Goal: Information Seeking & Learning: Learn about a topic

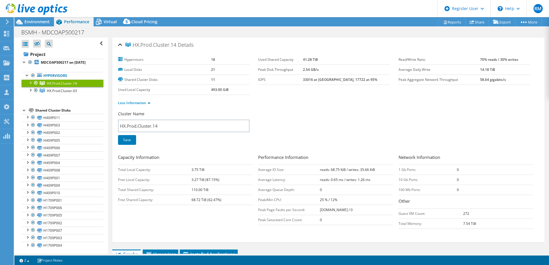
select select "USD"
click at [55, 87] on link "HX.Prod.Cluster.03" at bounding box center [63, 82] width 82 height 7
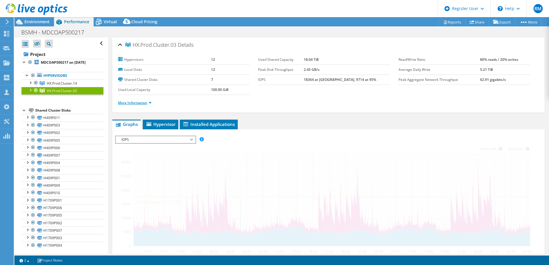
click at [140, 104] on link "More Information" at bounding box center [135, 102] width 34 height 5
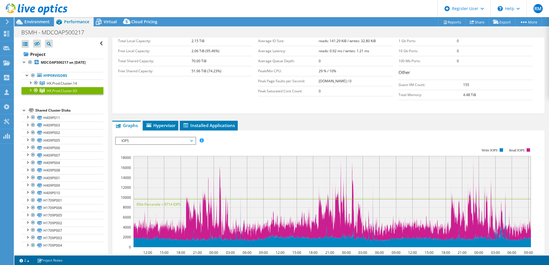
scroll to position [143, 0]
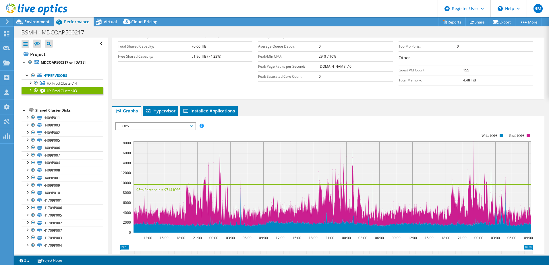
click at [175, 127] on span "IOPS" at bounding box center [155, 126] width 74 height 7
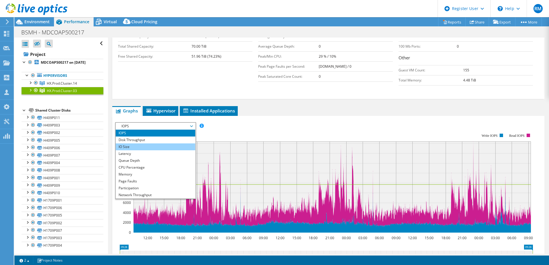
click at [170, 148] on li "IO Size" at bounding box center [155, 146] width 79 height 7
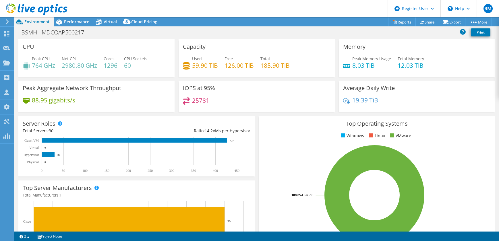
select select "USD"
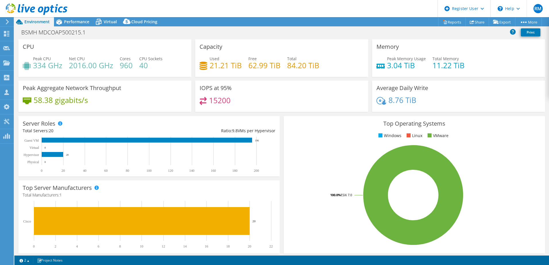
select select "USD"
click at [86, 20] on span "Performance" at bounding box center [76, 21] width 25 height 5
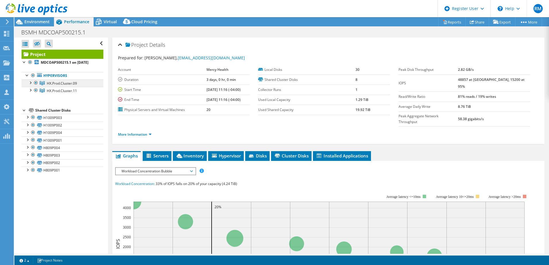
click at [75, 86] on span "HX.Prod.Cluster.09" at bounding box center [62, 83] width 30 height 5
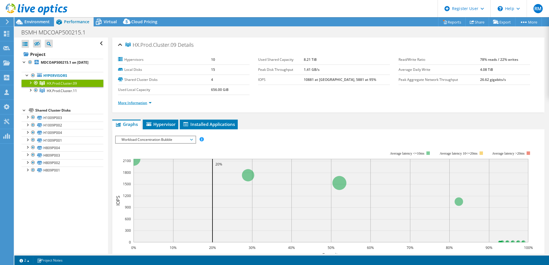
click at [136, 102] on link "More Information" at bounding box center [135, 102] width 34 height 5
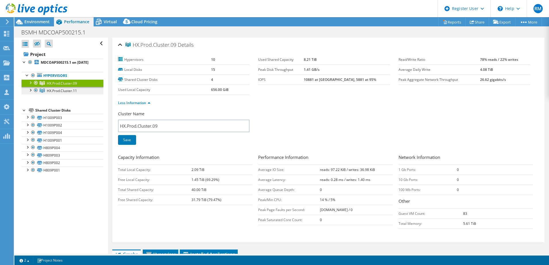
click at [70, 86] on span "HX.Prod.Cluster.11" at bounding box center [62, 83] width 30 height 5
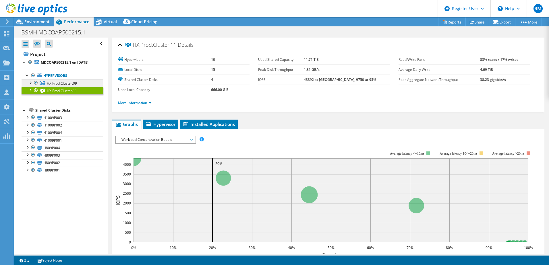
click at [76, 86] on span "HX.Prod.Cluster.09" at bounding box center [62, 83] width 30 height 5
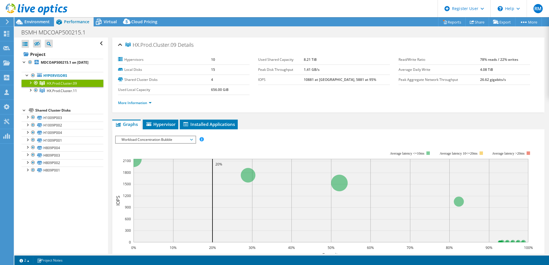
click at [158, 140] on span "Workload Concentration Bubble" at bounding box center [155, 139] width 74 height 7
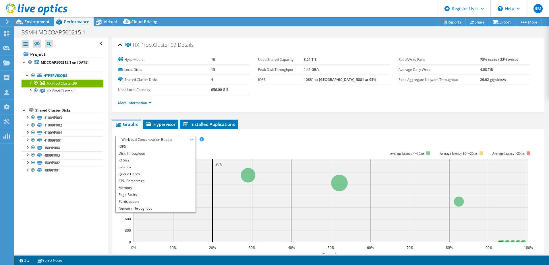
click at [139, 139] on span "Workload Concentration Bubble" at bounding box center [155, 139] width 74 height 7
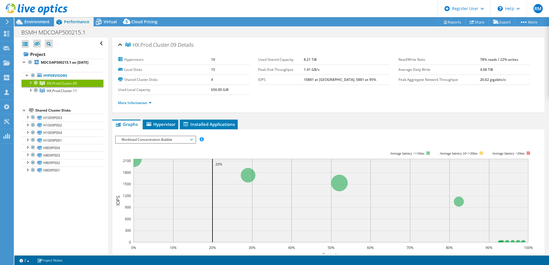
drag, startPoint x: 135, startPoint y: 140, endPoint x: 135, endPoint y: 144, distance: 4.0
click at [135, 139] on span "Workload Concentration Bubble" at bounding box center [155, 139] width 74 height 7
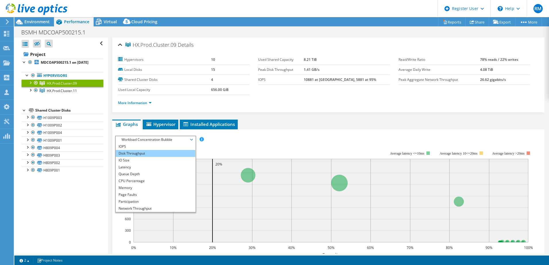
click at [134, 150] on li "Disk Throughput" at bounding box center [155, 153] width 79 height 7
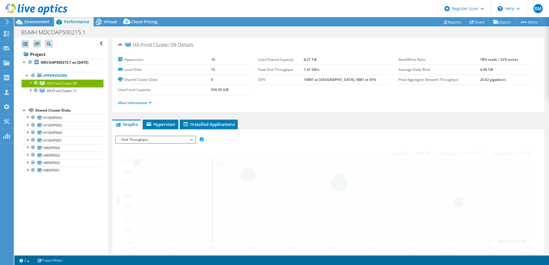
click at [134, 141] on span "Disk Throughput" at bounding box center [155, 139] width 74 height 7
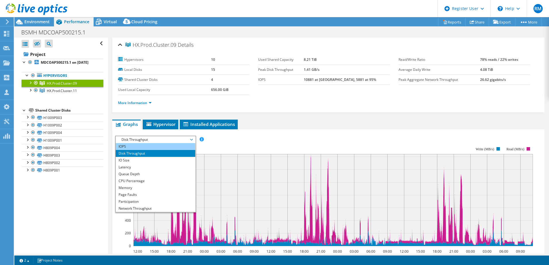
click at [136, 149] on li "IOPS" at bounding box center [155, 146] width 79 height 7
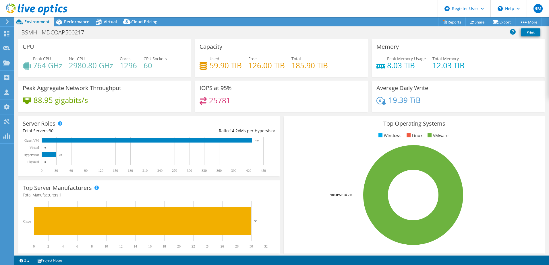
select select "USD"
